Goal: Check status: Check status

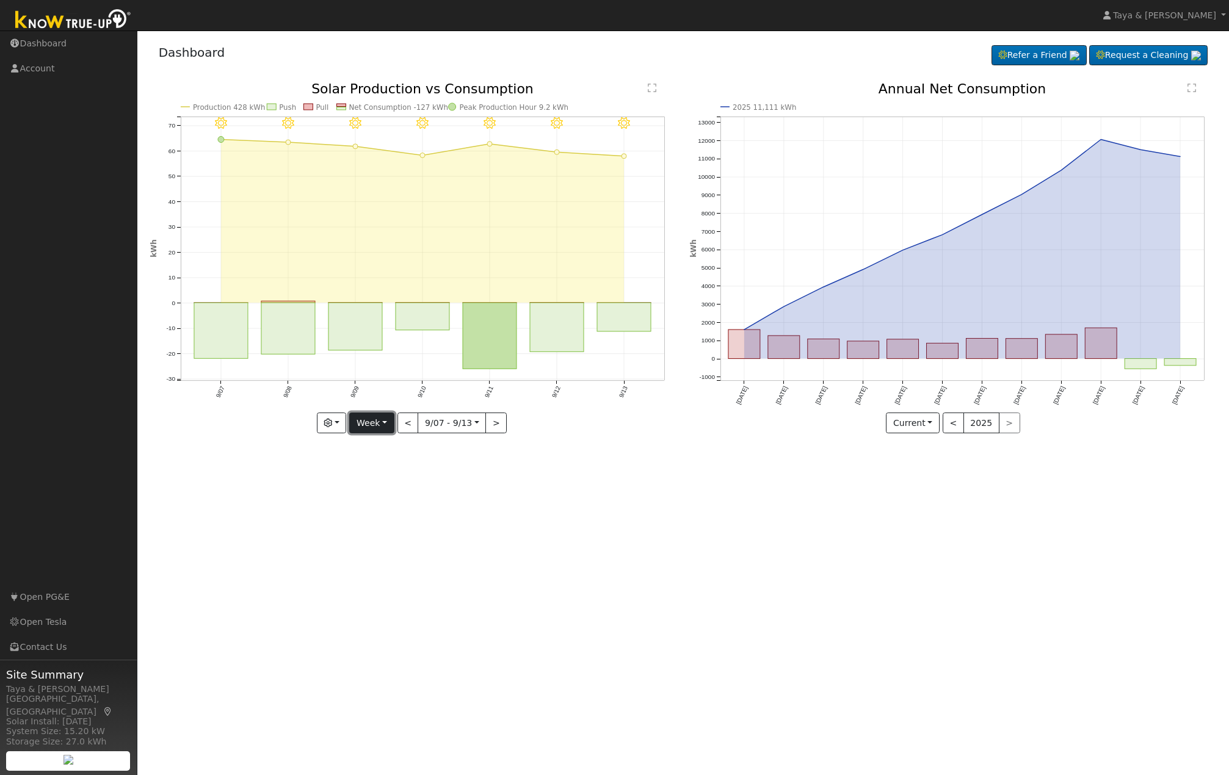
click at [368, 419] on button "Week" at bounding box center [371, 423] width 45 height 21
click at [390, 487] on link "Month" at bounding box center [392, 482] width 85 height 17
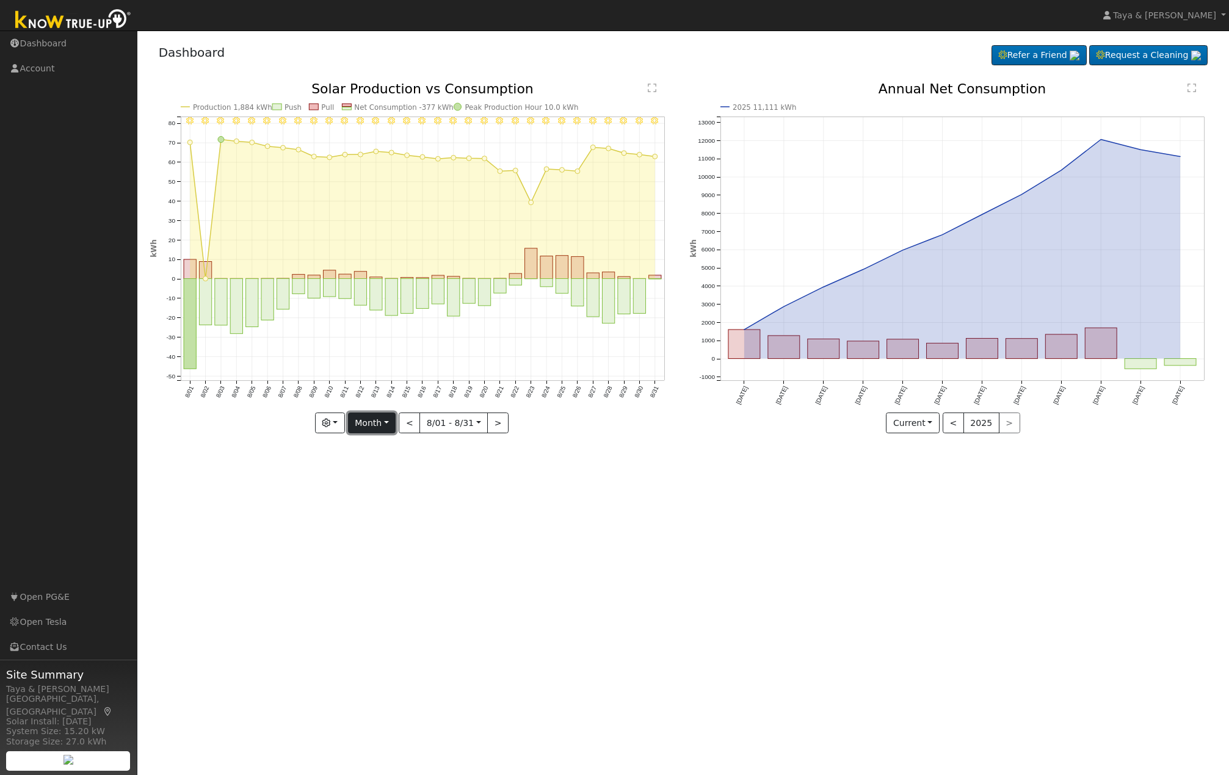
click at [378, 426] on button "Month" at bounding box center [372, 423] width 48 height 21
click at [399, 469] on link "Week" at bounding box center [391, 465] width 85 height 17
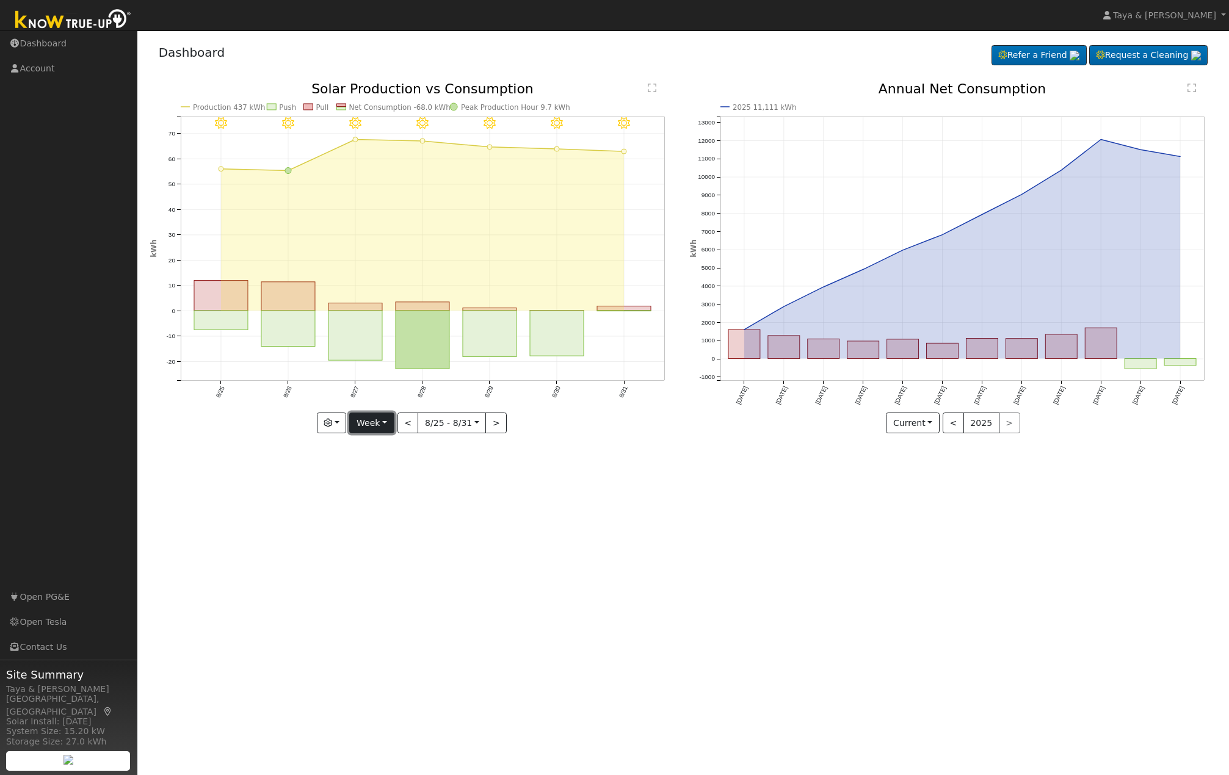
click at [387, 421] on button "Week" at bounding box center [371, 423] width 45 height 21
click at [385, 485] on link "Month" at bounding box center [392, 482] width 85 height 17
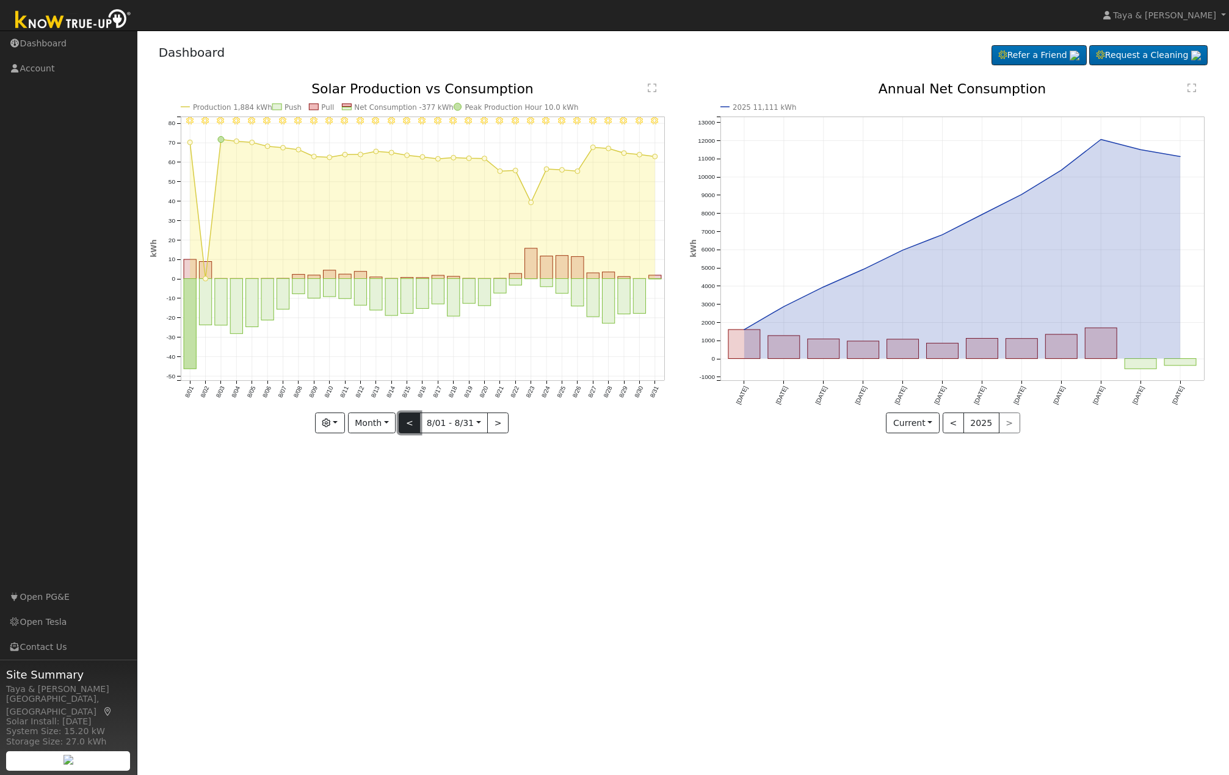
click at [415, 429] on button "<" at bounding box center [409, 423] width 21 height 21
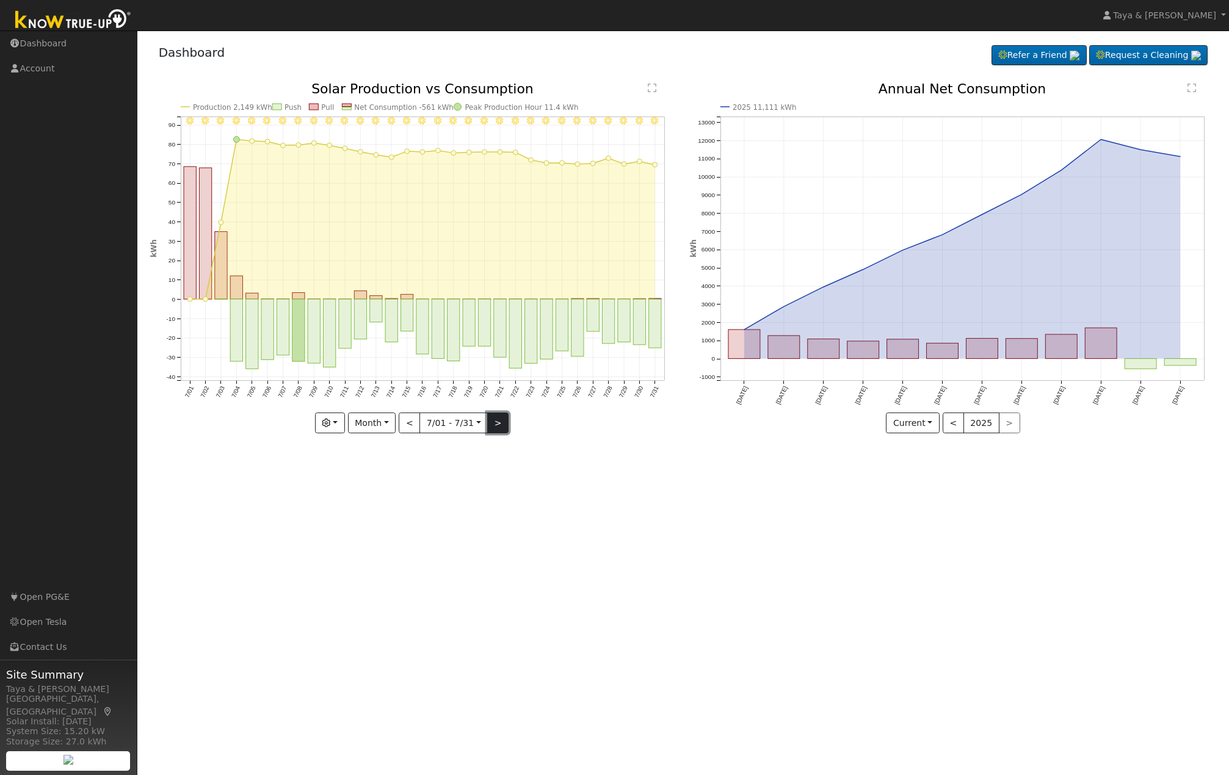
click at [505, 423] on button ">" at bounding box center [497, 423] width 21 height 21
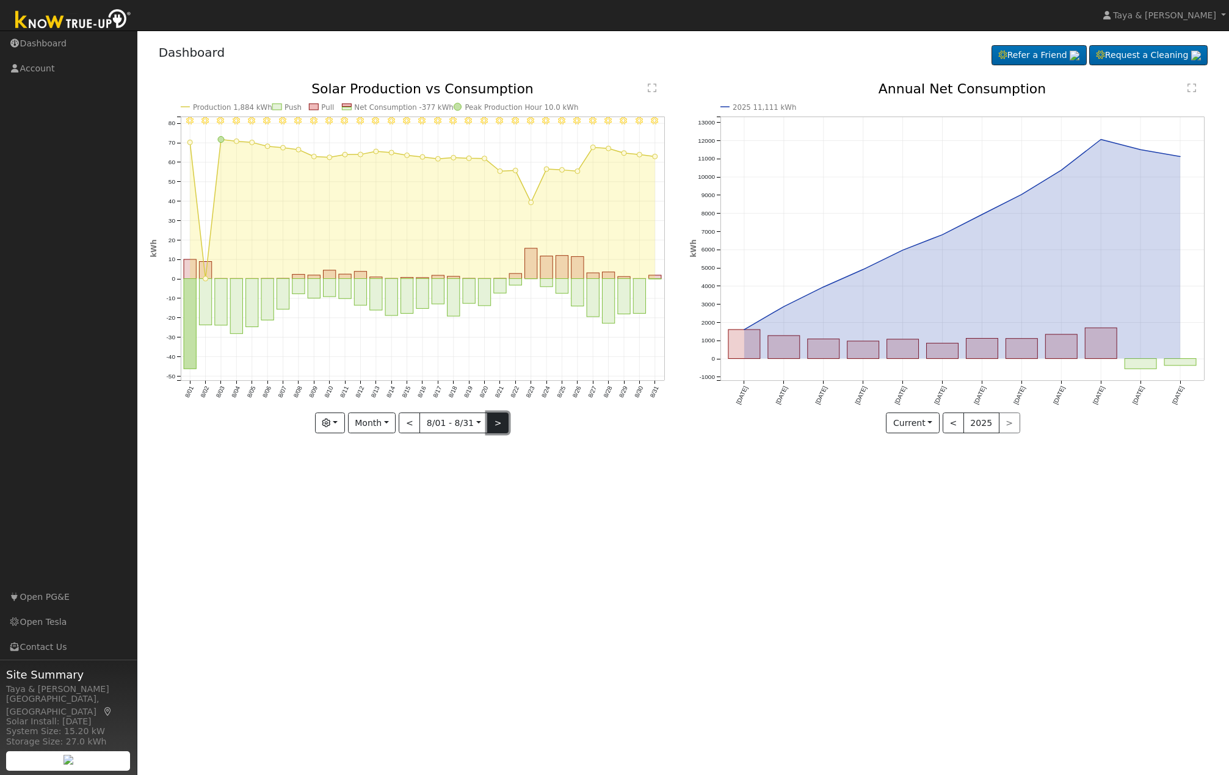
click at [500, 421] on button ">" at bounding box center [497, 423] width 21 height 21
type input "[DATE]"
